Goal: Find specific page/section: Find specific page/section

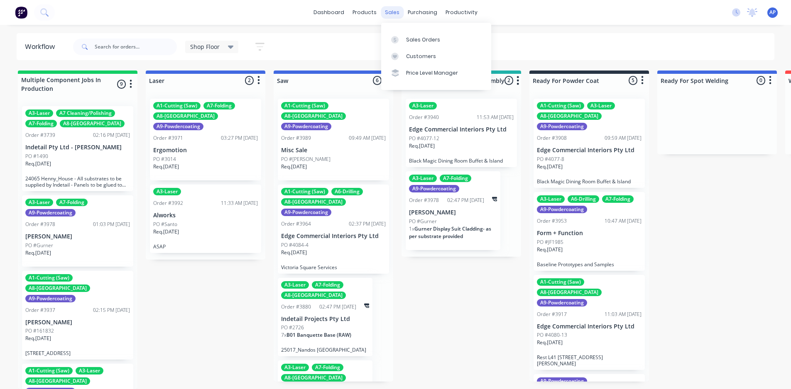
click at [387, 13] on div "sales" at bounding box center [392, 12] width 23 height 12
click at [419, 41] on div "Sales Orders" at bounding box center [423, 39] width 34 height 7
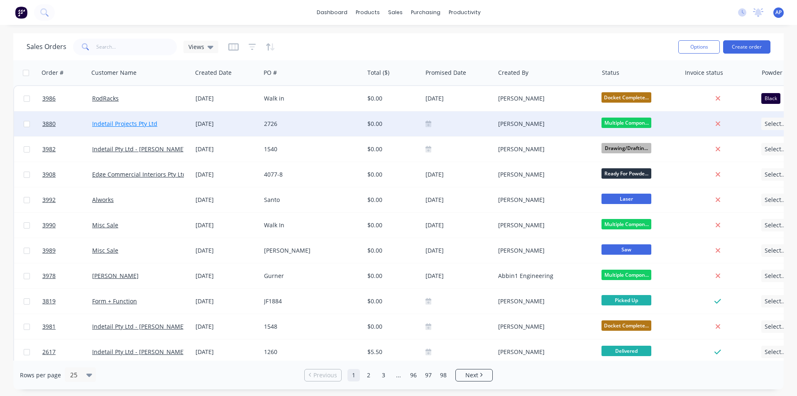
click at [130, 126] on link "Indetail Projects Pty Ltd" at bounding box center [124, 124] width 65 height 8
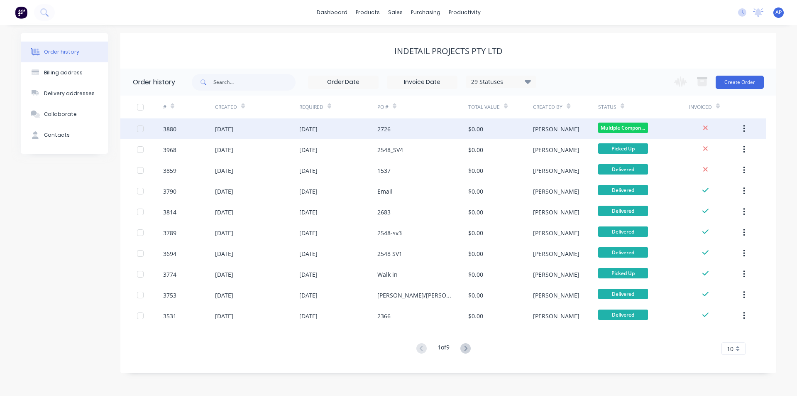
click at [266, 135] on div "[DATE]" at bounding box center [257, 128] width 84 height 21
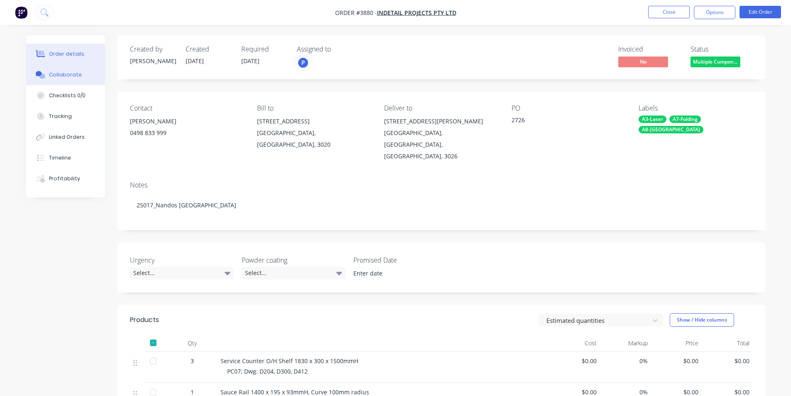
click at [66, 74] on div "Collaborate" at bounding box center [65, 74] width 33 height 7
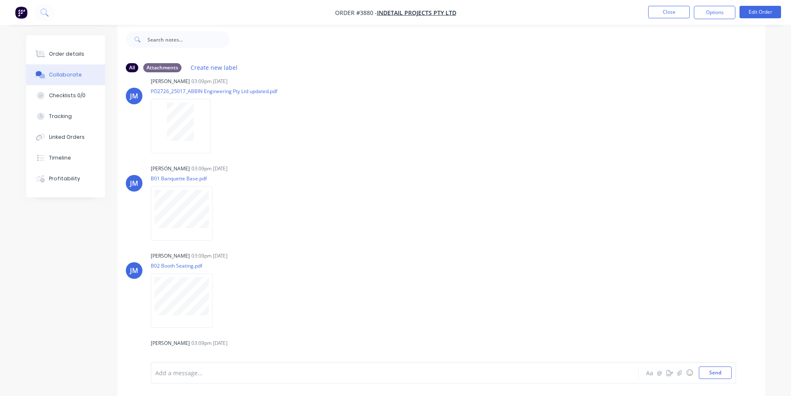
scroll to position [167, 0]
